Goal: Information Seeking & Learning: Learn about a topic

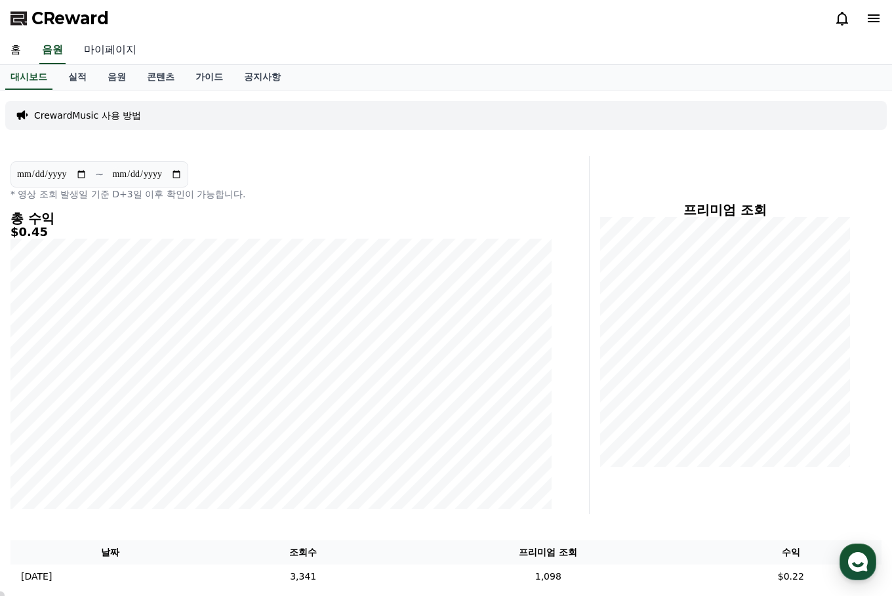
click at [115, 51] on link "마이페이지" at bounding box center [109, 51] width 73 height 28
select select "**********"
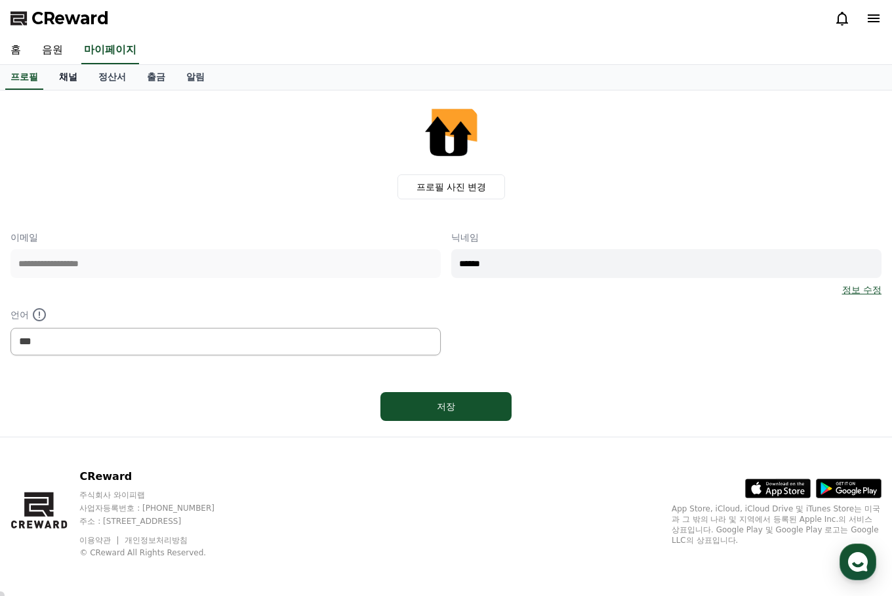
click at [67, 75] on link "채널" at bounding box center [68, 77] width 39 height 25
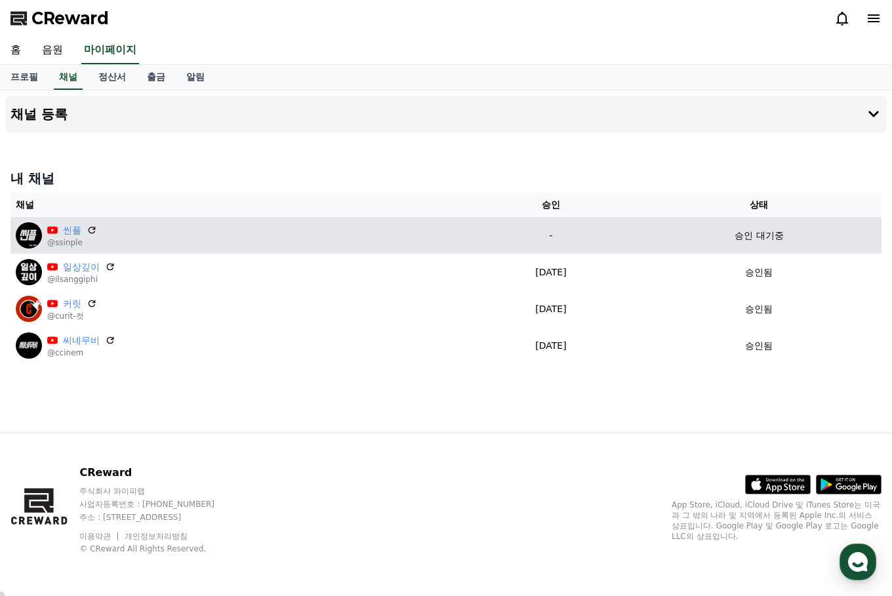
click at [125, 236] on div "씬플 @ssinple" at bounding box center [238, 235] width 444 height 26
click at [297, 242] on div "씬플 @ssinple" at bounding box center [238, 235] width 444 height 26
click at [25, 236] on img at bounding box center [29, 235] width 26 height 26
click at [169, 238] on div "씬플 @ssinple" at bounding box center [238, 235] width 444 height 26
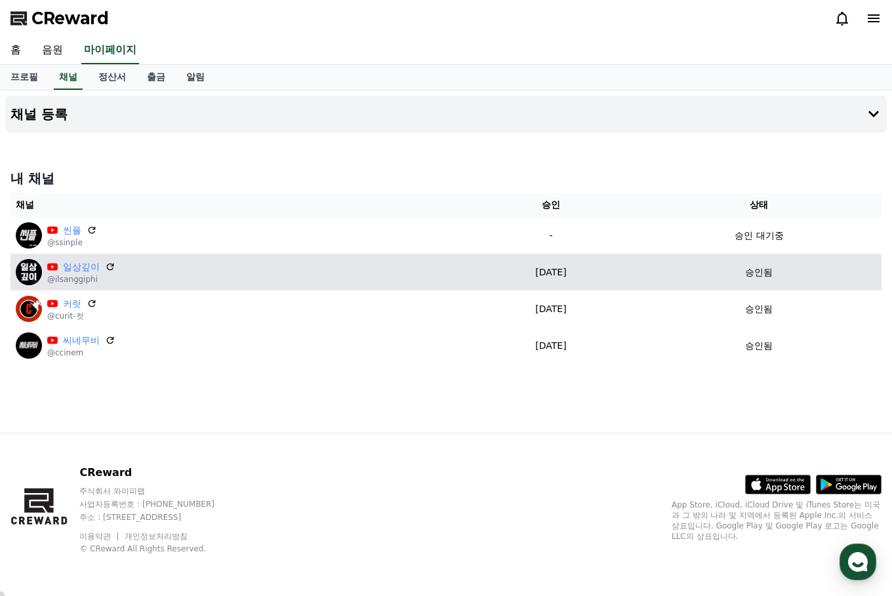
click at [235, 277] on div "일상깊이 @ilsanggiphi" at bounding box center [238, 272] width 444 height 26
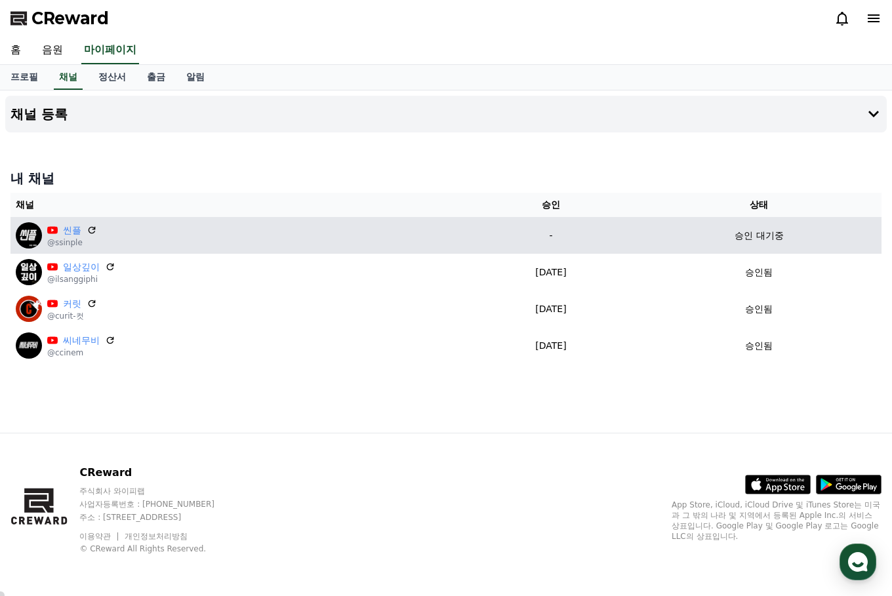
click at [195, 245] on div "씬플 @ssinple" at bounding box center [238, 235] width 444 height 26
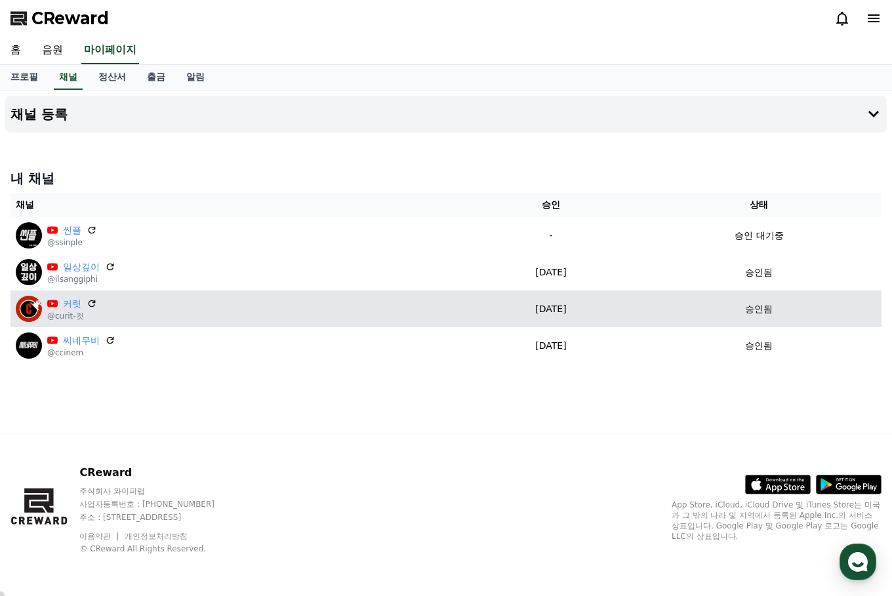
click at [219, 317] on div "커릿 @curit-컷" at bounding box center [238, 309] width 444 height 26
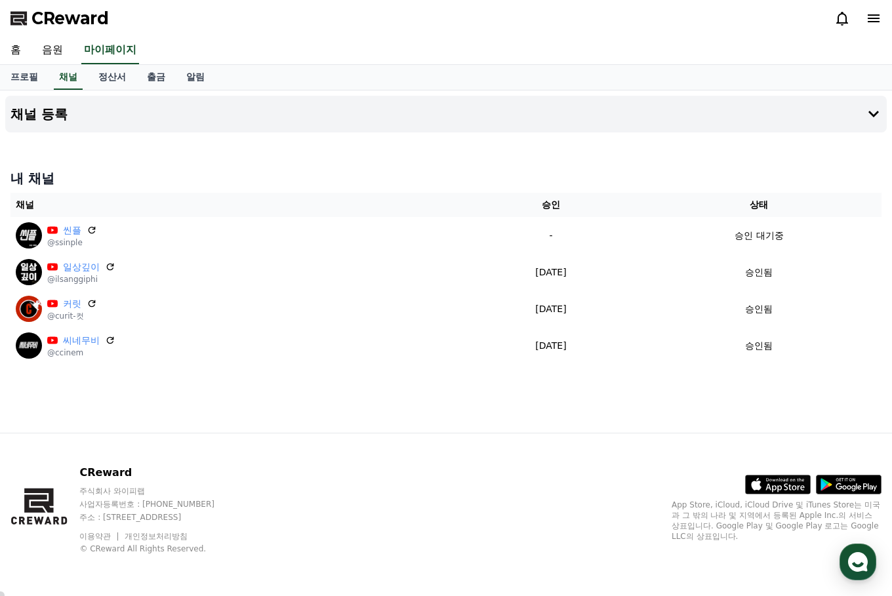
click at [211, 401] on div "채널 등록 내 채널 채널 승인 상태 씬플 @ssinple - 승인 대기중 일상깊이 @ilsanggiphi 2025-09-08 09-08 승인됨…" at bounding box center [446, 262] width 892 height 342
drag, startPoint x: 207, startPoint y: 151, endPoint x: 225, endPoint y: 153, distance: 17.8
click at [208, 151] on div "채널 등록 내 채널 채널 승인 상태 씬플 @ssinple - 승인 대기중 일상깊이 @ilsanggiphi 2025-09-08 09-08 승인됨…" at bounding box center [446, 262] width 892 height 342
click at [285, 26] on div "CReward" at bounding box center [446, 18] width 892 height 37
select select "**********"
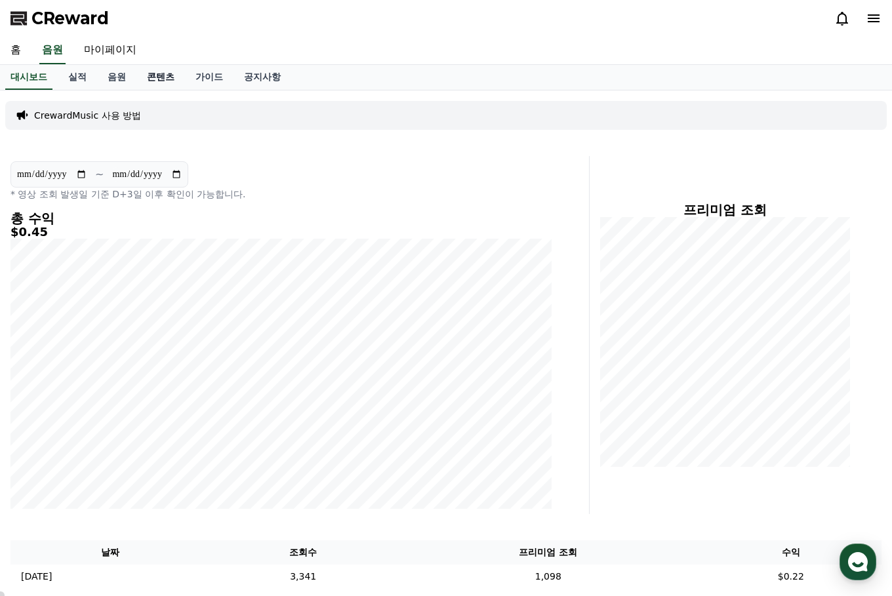
click at [167, 73] on link "콘텐츠" at bounding box center [160, 77] width 49 height 25
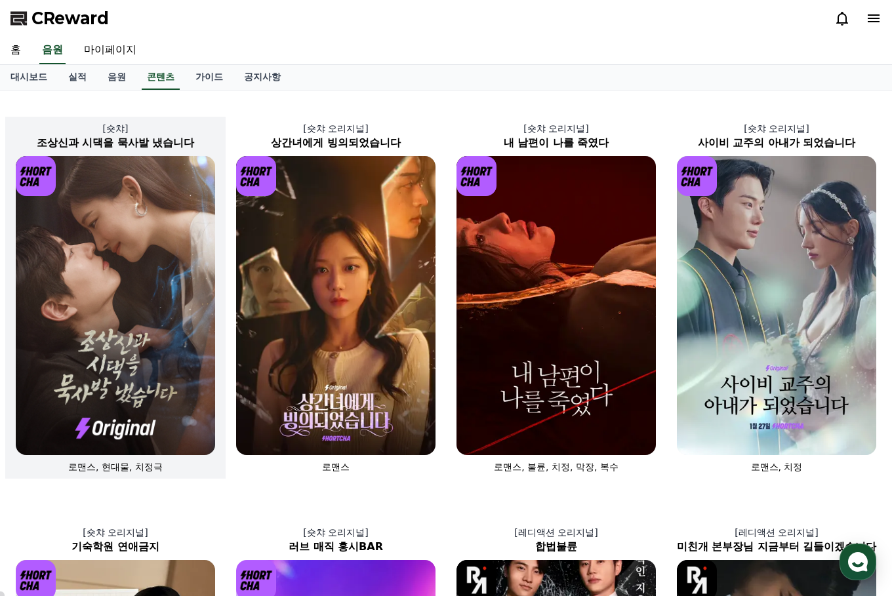
click at [113, 262] on img at bounding box center [115, 305] width 199 height 299
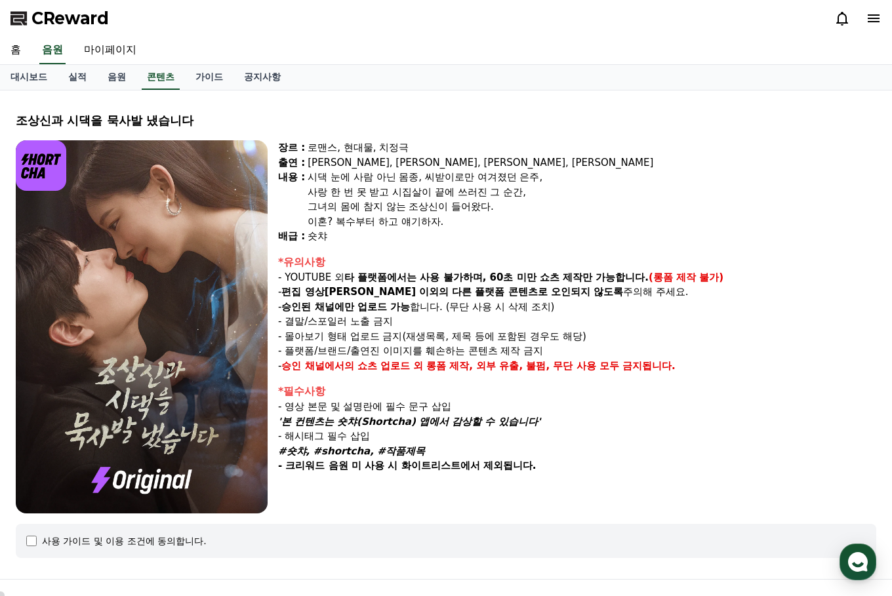
select select
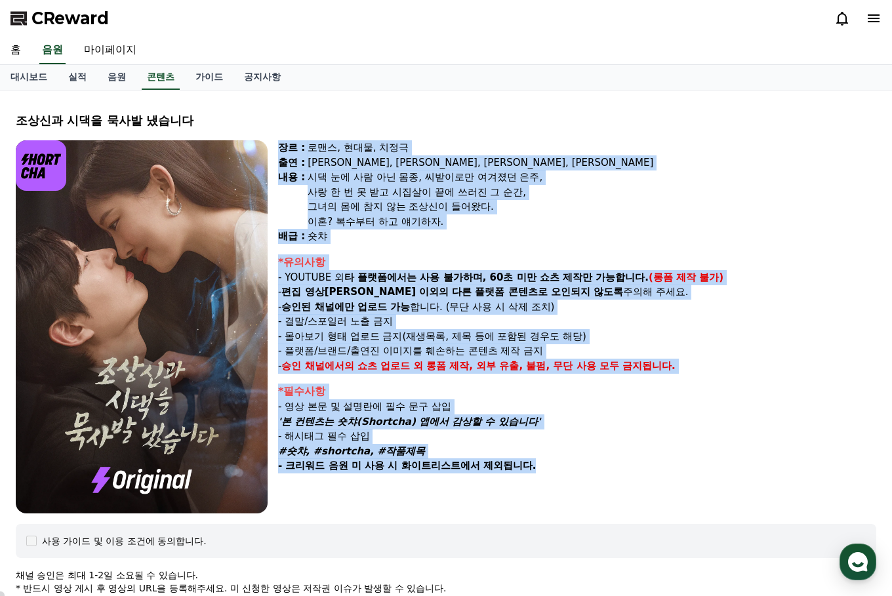
drag, startPoint x: 281, startPoint y: 148, endPoint x: 642, endPoint y: 476, distance: 488.2
click at [642, 476] on div "장르 : 로맨스, 현대물, 치정극 출연 : [PERSON_NAME], [PERSON_NAME], [PERSON_NAME], [PERSON_NA…" at bounding box center [577, 326] width 598 height 373
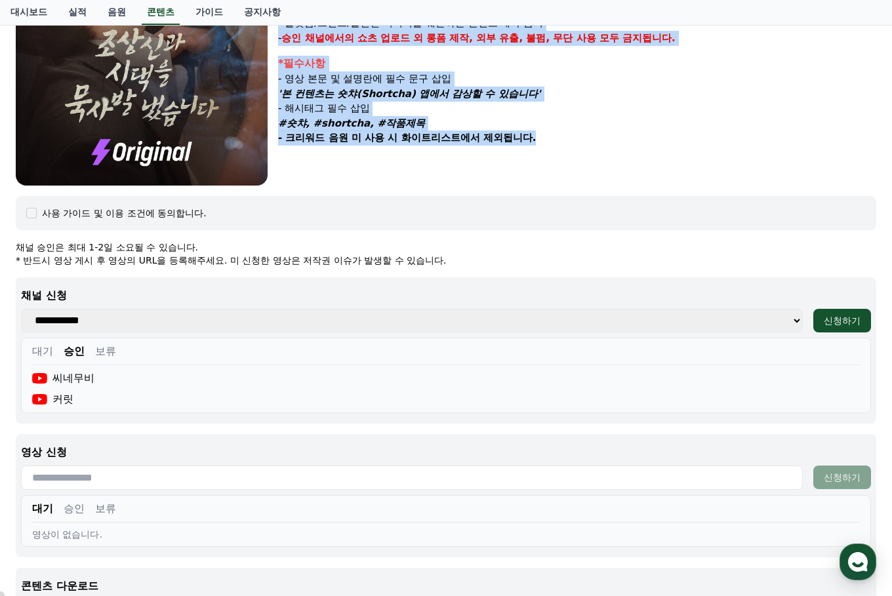
copy div "lo : ips, dol, sit am : con, adi, eli, sed do : ei te in ut la, etdol magn al, …"
click at [798, 321] on select "**********" at bounding box center [412, 321] width 782 height 24
